Goal: Information Seeking & Learning: Find specific page/section

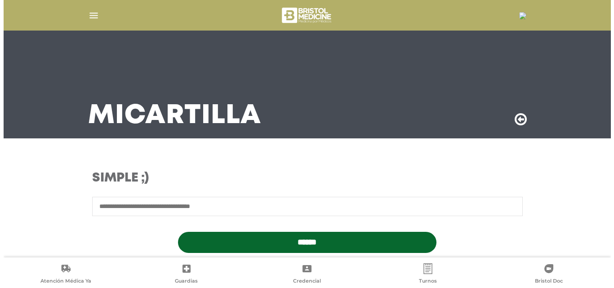
scroll to position [251, 0]
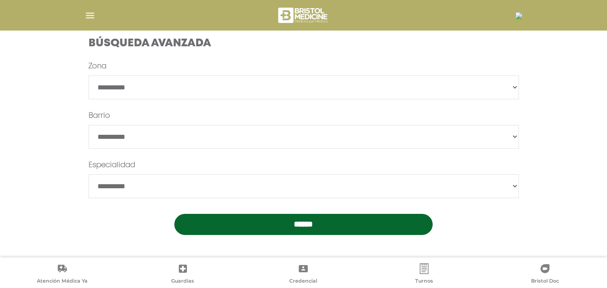
click at [515, 19] on img at bounding box center [518, 15] width 7 height 7
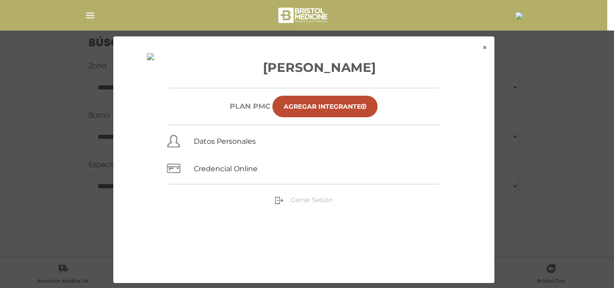
click at [323, 197] on span "Cerrar Sesión" at bounding box center [312, 200] width 42 height 8
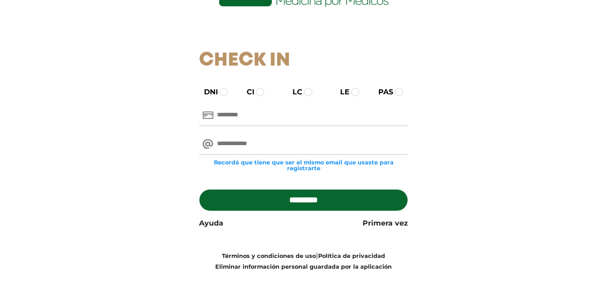
scroll to position [90, 0]
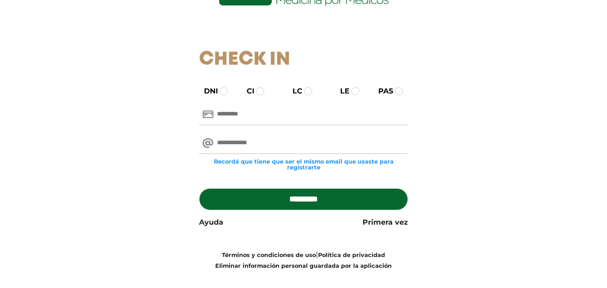
click at [453, 139] on div "DNI CI LC LE PAS Recordá que tiene que ser el mismo email que usaste para regis…" at bounding box center [303, 178] width 553 height 185
click at [259, 136] on input "email" at bounding box center [303, 144] width 209 height 22
drag, startPoint x: 326, startPoint y: 106, endPoint x: 346, endPoint y: 123, distance: 26.5
click at [325, 106] on input "text" at bounding box center [303, 115] width 209 height 22
click at [343, 131] on div "Recordá que tiene que ser el mismo email que usaste para registrarte" at bounding box center [303, 151] width 222 height 45
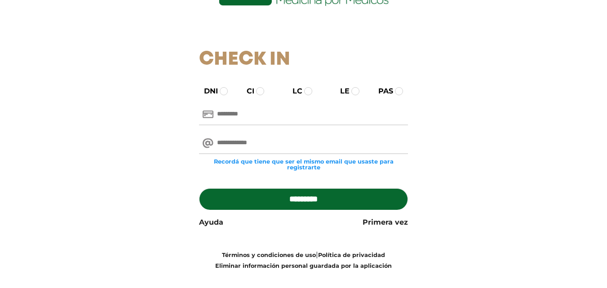
drag, startPoint x: 341, startPoint y: 135, endPoint x: 337, endPoint y: 137, distance: 4.9
click at [341, 135] on input "email" at bounding box center [303, 144] width 209 height 22
drag, startPoint x: 290, startPoint y: 116, endPoint x: 291, endPoint y: 125, distance: 9.1
click at [290, 116] on input "text" at bounding box center [303, 115] width 209 height 22
drag, startPoint x: 327, startPoint y: 133, endPoint x: 322, endPoint y: 129, distance: 5.5
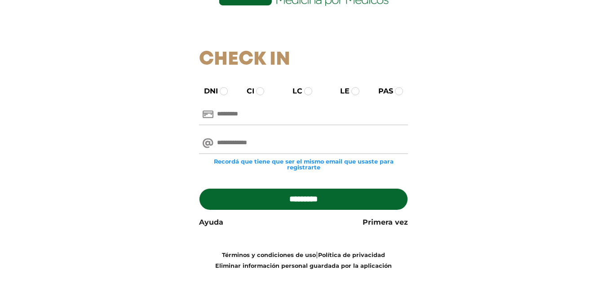
click at [327, 133] on input "email" at bounding box center [303, 144] width 209 height 22
click at [260, 138] on input "email" at bounding box center [303, 144] width 209 height 22
click at [265, 121] on input "text" at bounding box center [303, 115] width 209 height 22
click at [324, 145] on input "email" at bounding box center [303, 144] width 209 height 22
drag, startPoint x: 109, startPoint y: 172, endPoint x: 147, endPoint y: 175, distance: 38.4
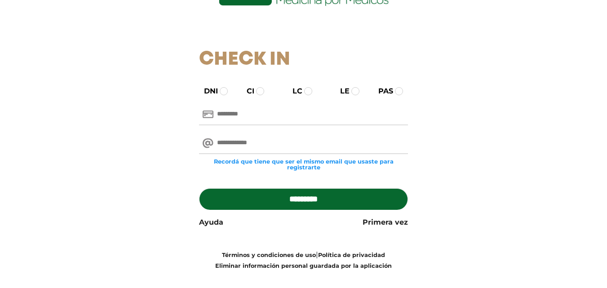
click at [113, 173] on div "DNI CI LC LE PAS Recordá que tiene que ser el mismo email que usaste para regis…" at bounding box center [303, 178] width 553 height 185
click at [281, 51] on h1 "Check In" at bounding box center [303, 60] width 209 height 22
click at [255, 62] on h1 "Check In" at bounding box center [303, 60] width 209 height 22
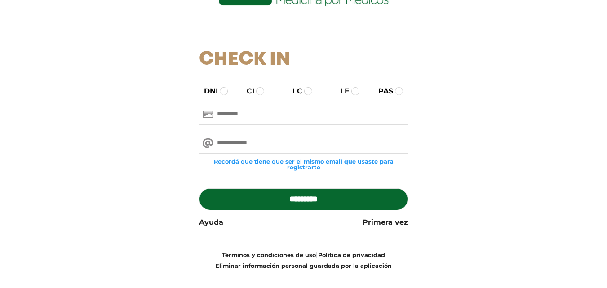
click at [284, 56] on h1 "Check In" at bounding box center [303, 60] width 209 height 22
click at [313, 43] on div "Check In DNI CI LC LE PAS Recordá que tiene que ser el mismo email que usaste p…" at bounding box center [303, 96] width 561 height 350
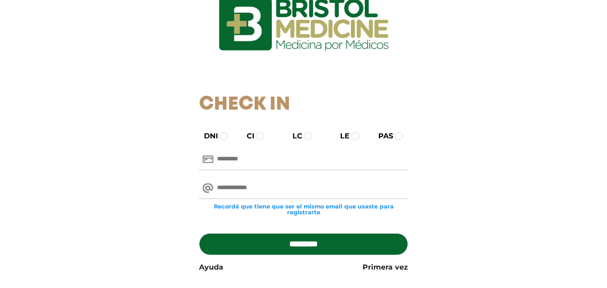
click at [379, 47] on img at bounding box center [303, 24] width 243 height 117
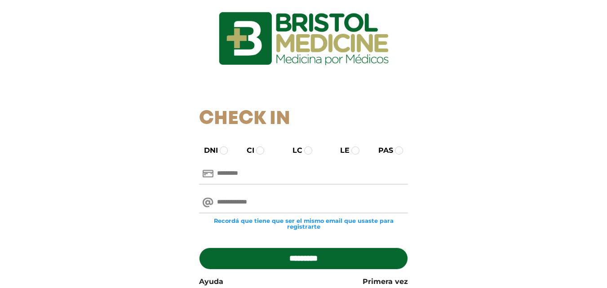
scroll to position [90, 0]
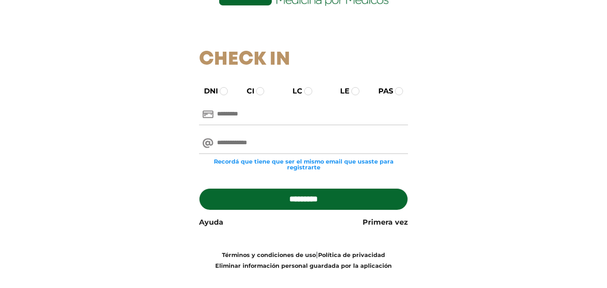
click at [292, 137] on input "email" at bounding box center [303, 144] width 209 height 22
paste input "**********"
type input "**********"
click at [308, 111] on input "text" at bounding box center [303, 115] width 209 height 22
paste input "********"
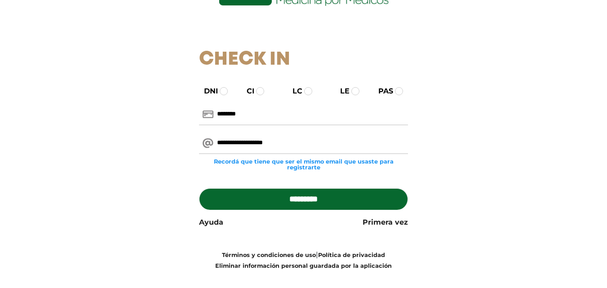
type input "********"
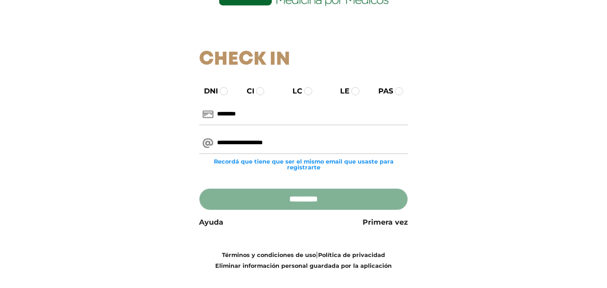
click at [380, 196] on input "*********" at bounding box center [303, 199] width 209 height 22
type input "**********"
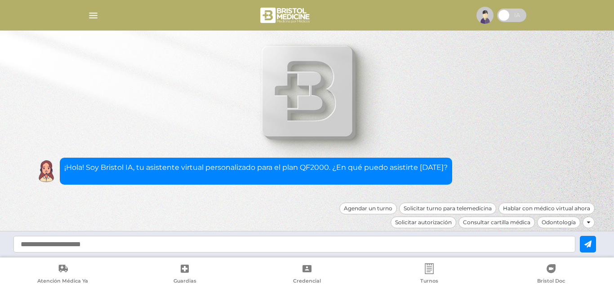
click at [97, 18] on img "button" at bounding box center [93, 15] width 11 height 11
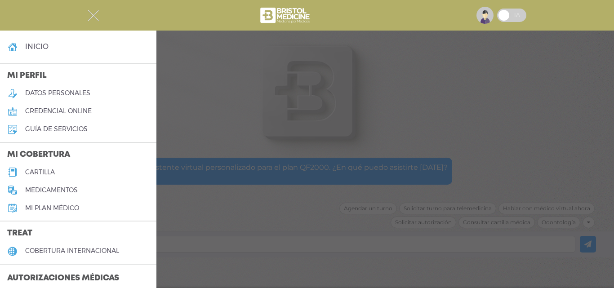
click at [85, 90] on h5 "datos personales" at bounding box center [57, 93] width 65 height 8
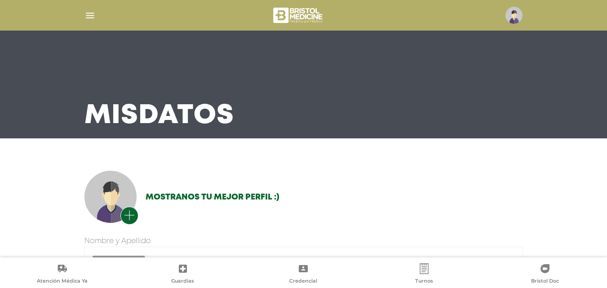
click at [87, 20] on img "button" at bounding box center [89, 15] width 11 height 11
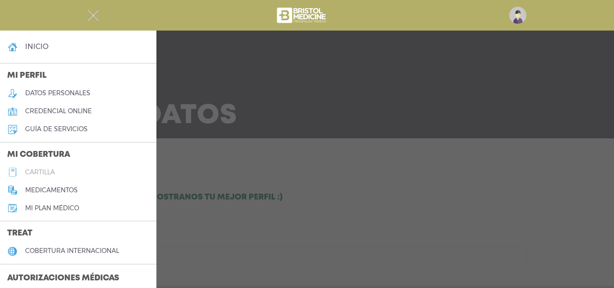
click at [59, 172] on link "cartilla" at bounding box center [78, 172] width 156 height 18
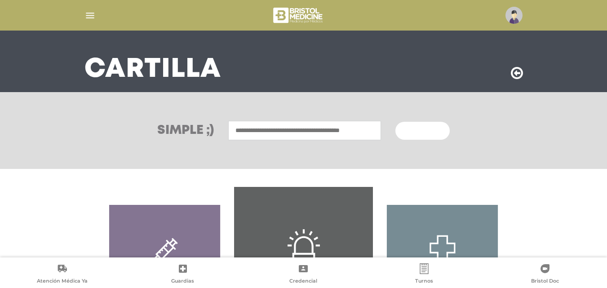
scroll to position [45, 0]
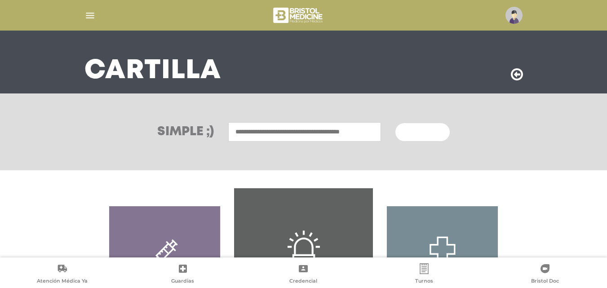
click at [376, 133] on input "text" at bounding box center [304, 131] width 153 height 19
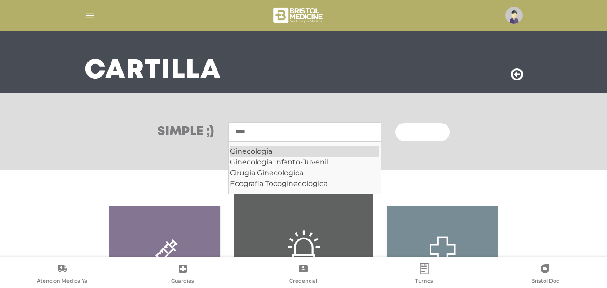
click at [310, 149] on div "Ginecologia" at bounding box center [304, 151] width 149 height 11
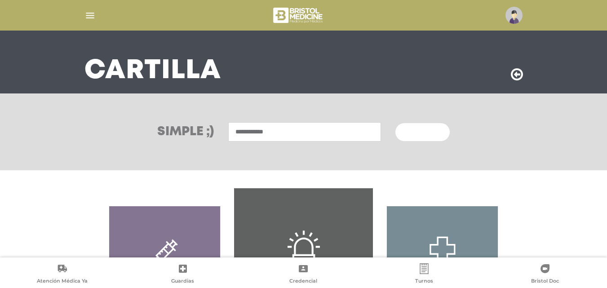
type input "**********"
click at [405, 132] on button "Buscar" at bounding box center [422, 132] width 54 height 18
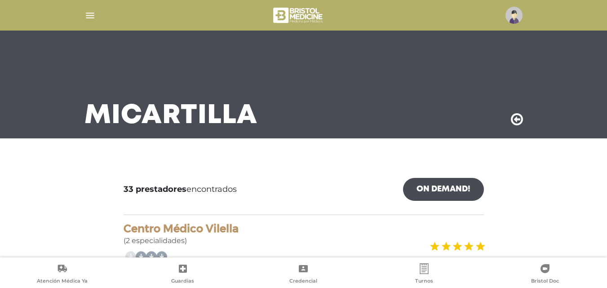
click at [539, 95] on div "Mi Cartilla" at bounding box center [303, 69] width 607 height 138
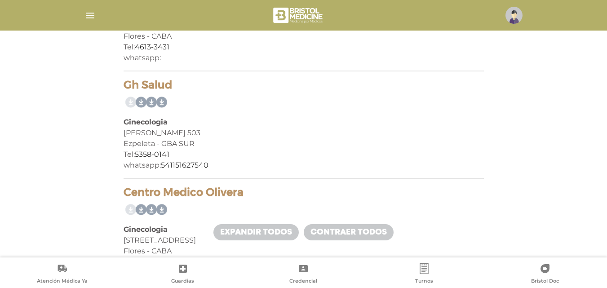
scroll to position [4477, 0]
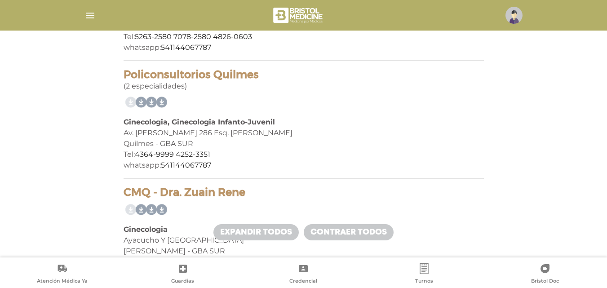
click at [283, 128] on div "Av. [PERSON_NAME] 286 Esq. [PERSON_NAME]" at bounding box center [304, 133] width 360 height 11
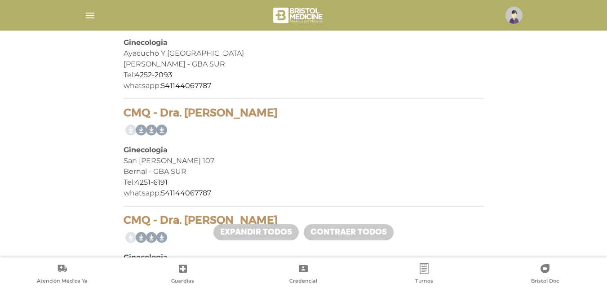
scroll to position [4709, 0]
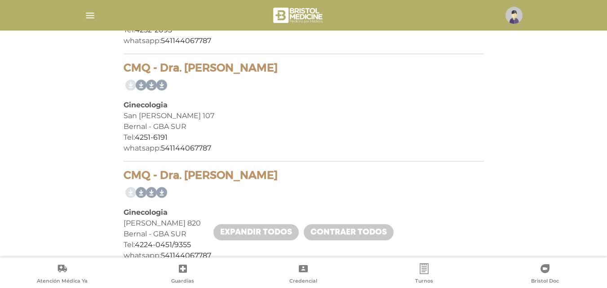
click at [265, 120] on div "San [PERSON_NAME] 107" at bounding box center [304, 116] width 360 height 11
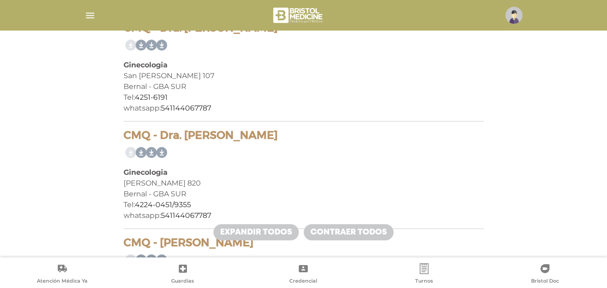
scroll to position [4799, 0]
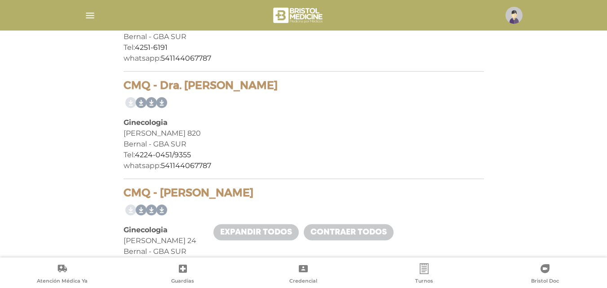
click at [182, 143] on div "Bernal - GBA SUR" at bounding box center [304, 144] width 360 height 11
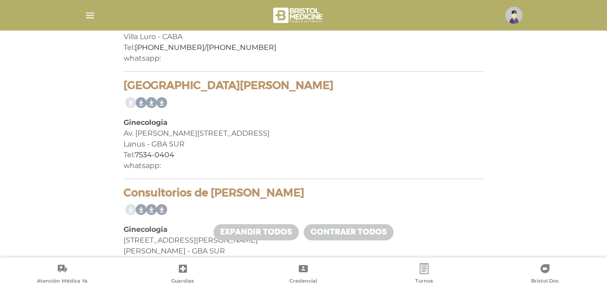
scroll to position [3286, 0]
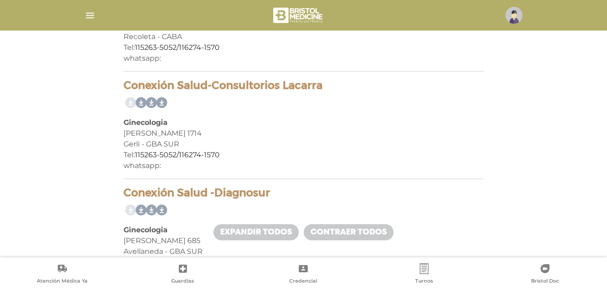
click at [86, 20] on img "button" at bounding box center [89, 15] width 11 height 11
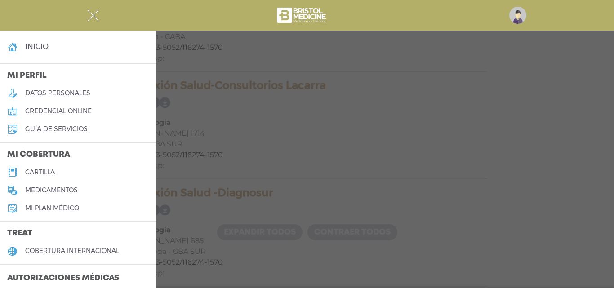
drag, startPoint x: 287, startPoint y: 114, endPoint x: 122, endPoint y: 105, distance: 164.7
click at [286, 113] on div at bounding box center [307, 144] width 614 height 288
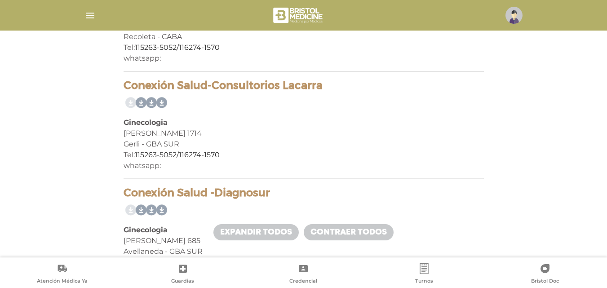
click at [297, 80] on h4 "Conexión Salud-Consultorios Lacarra" at bounding box center [304, 85] width 360 height 13
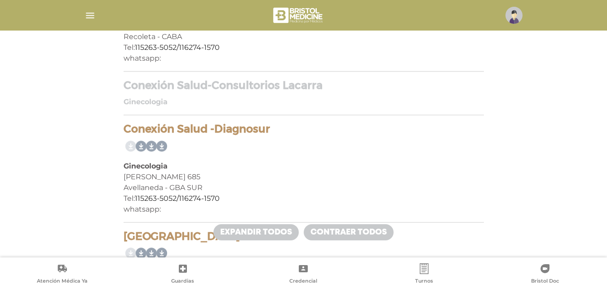
click at [297, 79] on h4 "Conexión Salud-Consultorios Lacarra" at bounding box center [304, 85] width 360 height 13
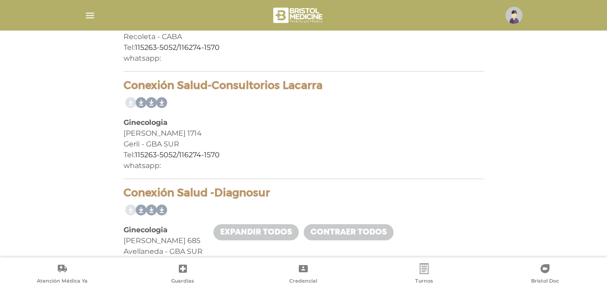
click at [301, 86] on h4 "Conexión Salud-Consultorios Lacarra" at bounding box center [304, 85] width 360 height 13
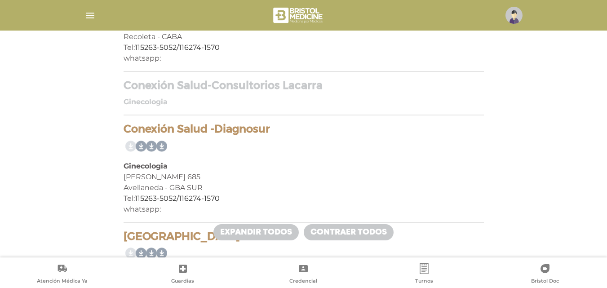
click at [317, 83] on h4 "Conexión Salud-Consultorios Lacarra" at bounding box center [304, 85] width 360 height 13
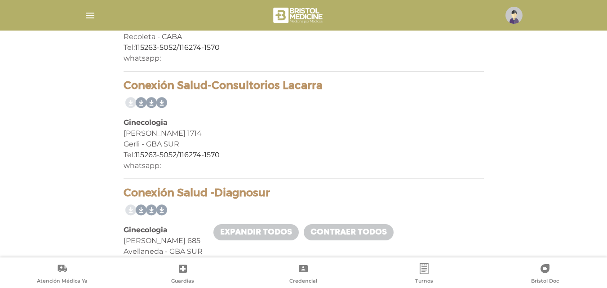
click at [443, 173] on div "Conexión Salud-Consultorios [PERSON_NAME] Ginecologia [PERSON_NAME] 1714 [PERSO…" at bounding box center [304, 129] width 360 height 100
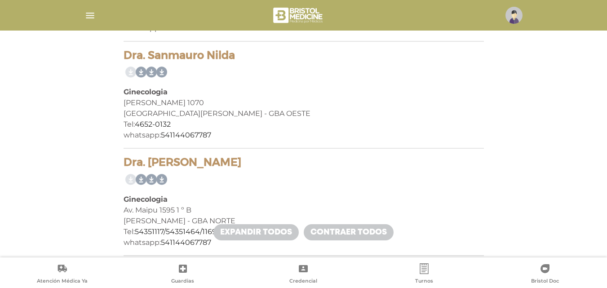
scroll to position [4050, 0]
